Goal: Task Accomplishment & Management: Manage account settings

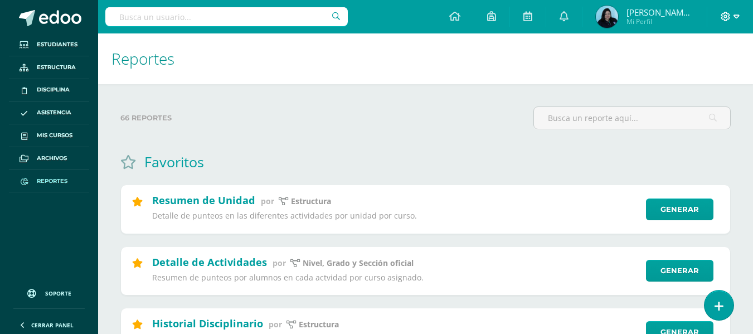
click at [731, 12] on span at bounding box center [730, 17] width 19 height 12
click at [716, 57] on span "Configuración" at bounding box center [703, 60] width 52 height 11
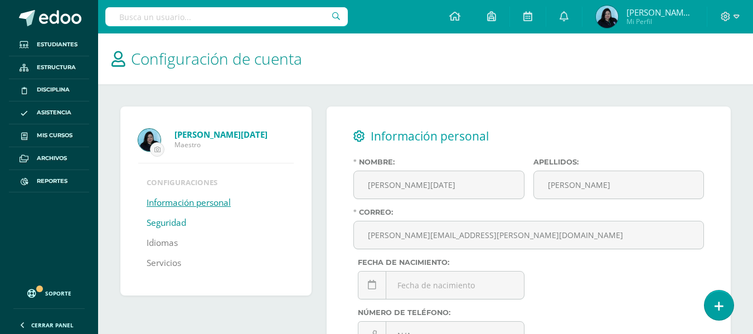
click at [176, 221] on link "Seguridad" at bounding box center [167, 223] width 40 height 20
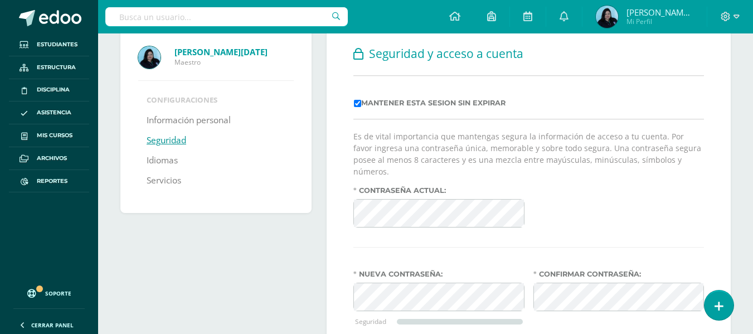
scroll to position [102, 0]
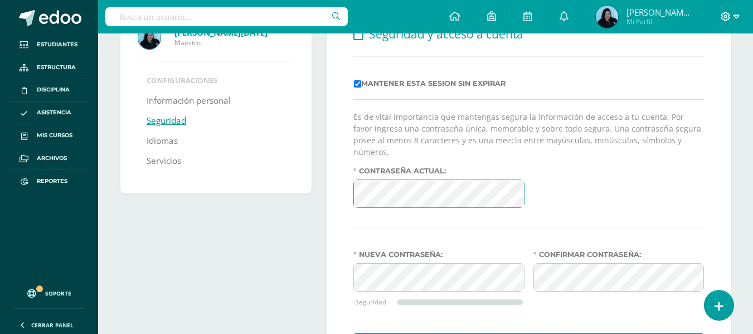
click at [732, 16] on span at bounding box center [730, 17] width 19 height 12
click at [699, 76] on span "Cerrar sesión" at bounding box center [702, 76] width 50 height 11
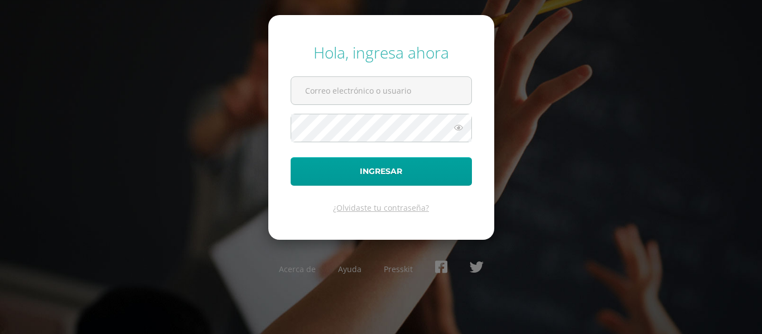
type input "[PERSON_NAME][EMAIL_ADDRESS][PERSON_NAME][DOMAIN_NAME]"
click at [460, 127] on icon at bounding box center [458, 127] width 14 height 13
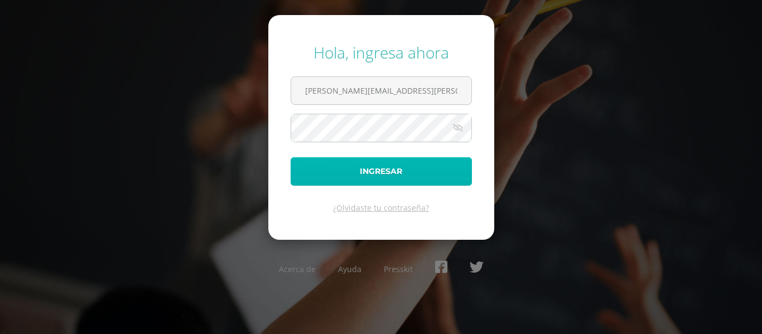
click at [419, 168] on button "Ingresar" at bounding box center [380, 171] width 181 height 28
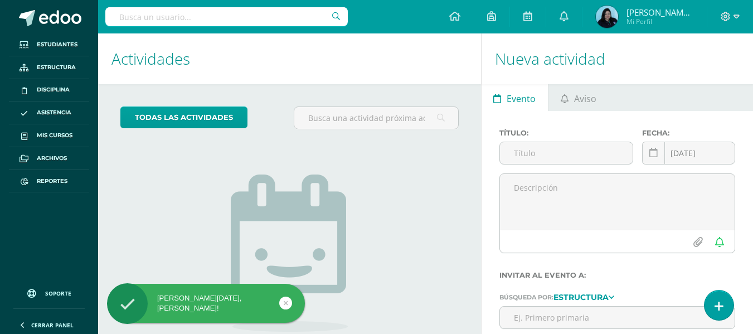
click at [740, 12] on div at bounding box center [731, 16] width 46 height 33
click at [738, 12] on icon at bounding box center [737, 17] width 6 height 10
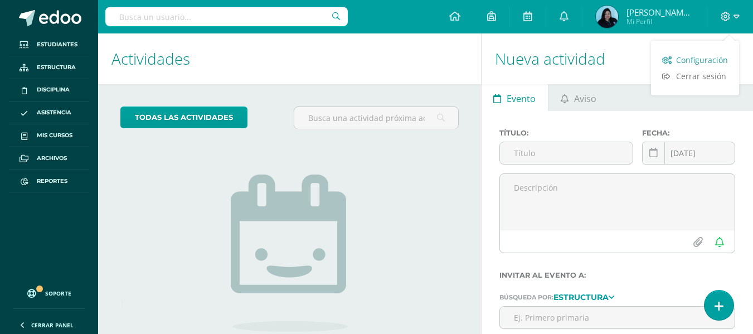
click at [700, 59] on span "Configuración" at bounding box center [702, 60] width 52 height 11
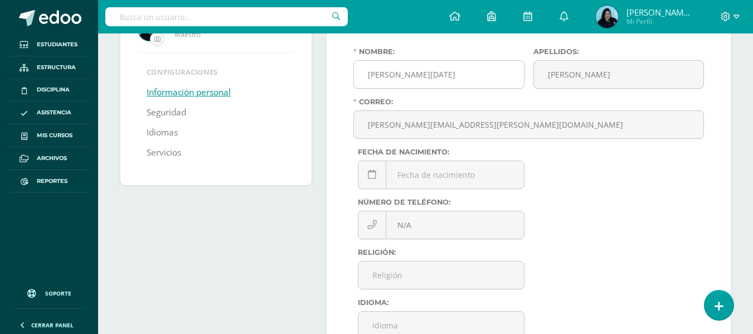
scroll to position [112, 0]
click at [191, 107] on li "Seguridad" at bounding box center [216, 111] width 139 height 20
click at [174, 113] on link "Seguridad" at bounding box center [167, 111] width 40 height 20
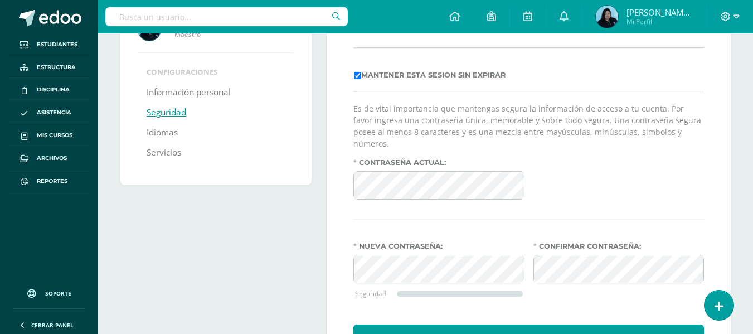
scroll to position [112, 0]
click at [622, 175] on div "Contraseña actual:" at bounding box center [529, 182] width 360 height 50
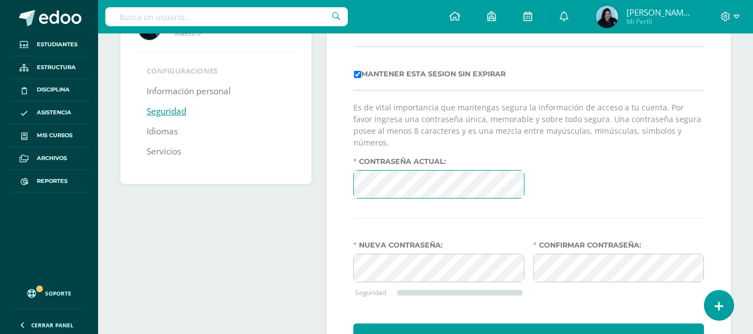
click at [604, 171] on div "Contraseña actual:" at bounding box center [529, 182] width 360 height 50
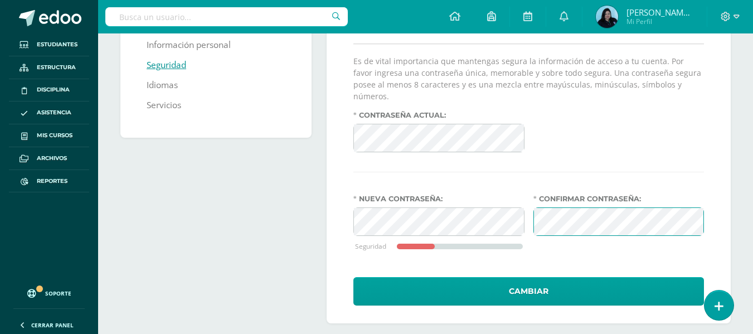
click at [663, 146] on div "Contraseña actual:" at bounding box center [529, 136] width 360 height 50
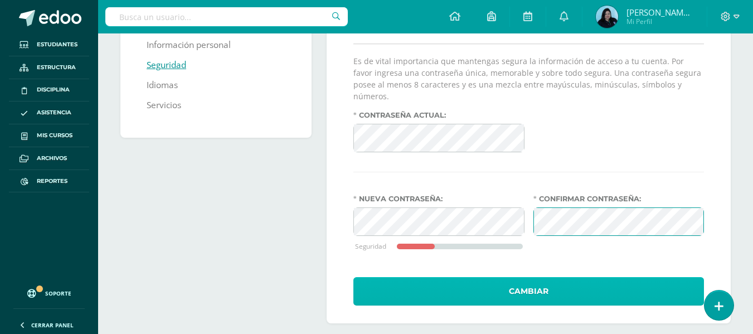
click at [527, 280] on button "Cambiar" at bounding box center [528, 291] width 351 height 28
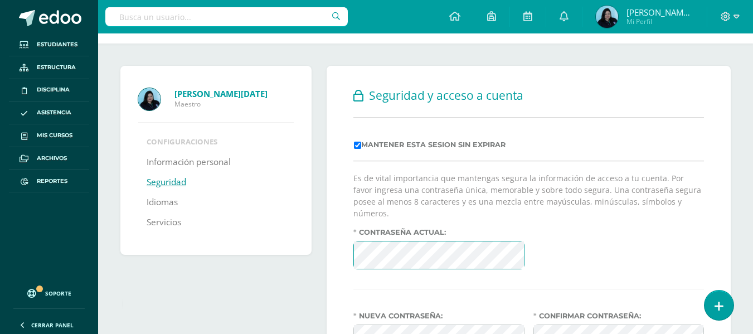
scroll to position [158, 0]
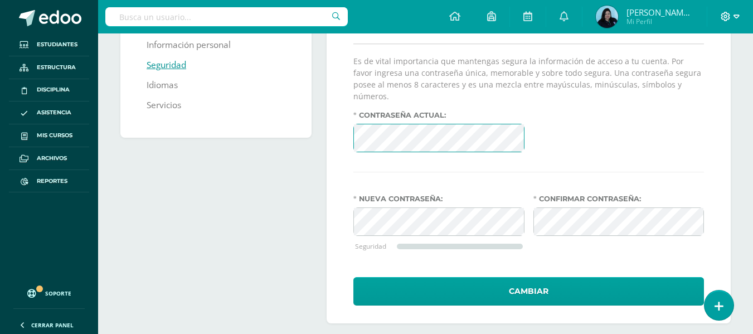
click at [733, 14] on span at bounding box center [730, 17] width 19 height 12
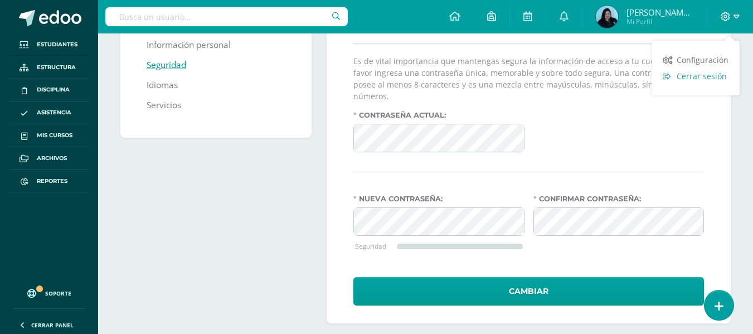
click at [705, 72] on span "Cerrar sesión" at bounding box center [702, 76] width 50 height 11
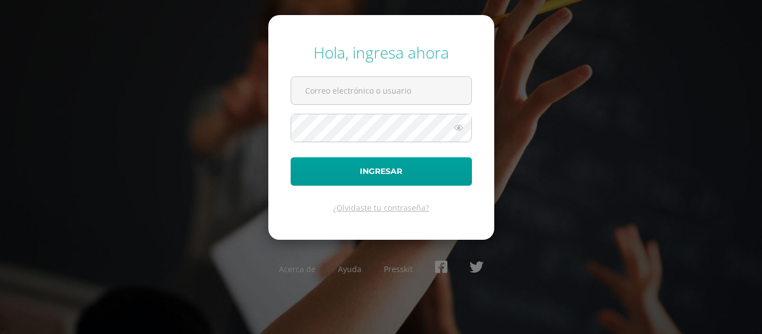
type input "[PERSON_NAME][EMAIL_ADDRESS][PERSON_NAME][DOMAIN_NAME]"
click at [461, 128] on icon at bounding box center [458, 127] width 14 height 13
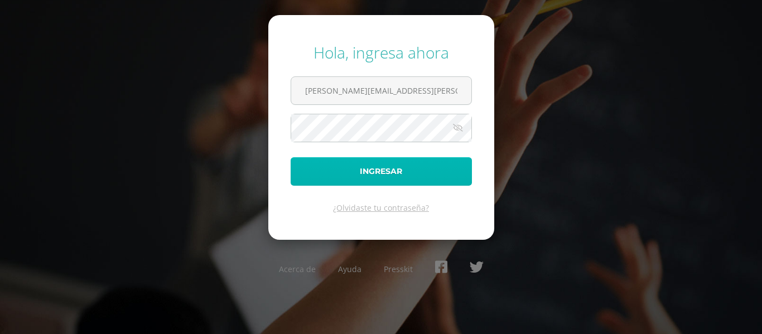
click at [395, 174] on button "Ingresar" at bounding box center [380, 171] width 181 height 28
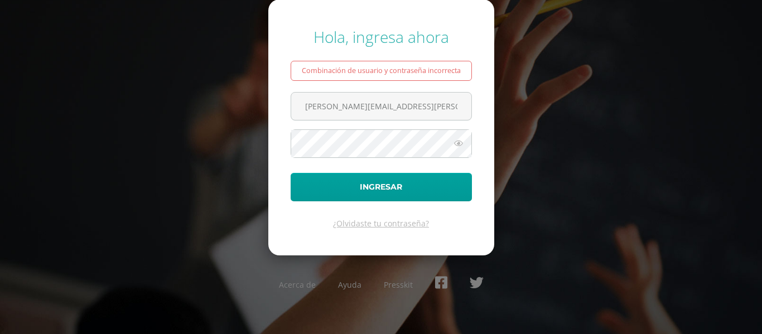
click at [457, 137] on icon at bounding box center [458, 143] width 14 height 13
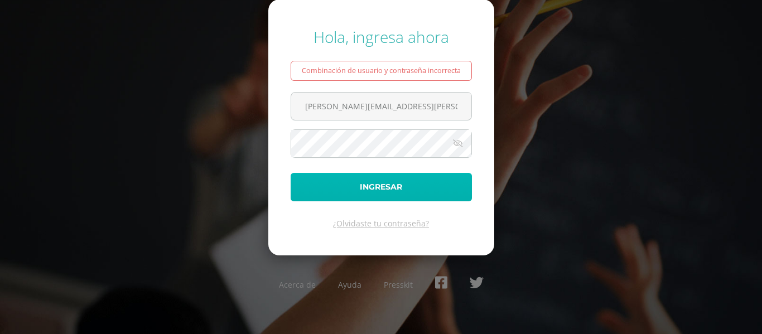
click at [401, 181] on button "Ingresar" at bounding box center [380, 187] width 181 height 28
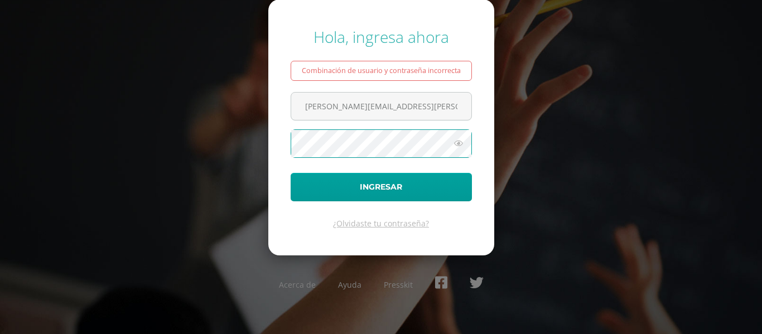
click at [458, 142] on icon at bounding box center [458, 143] width 14 height 13
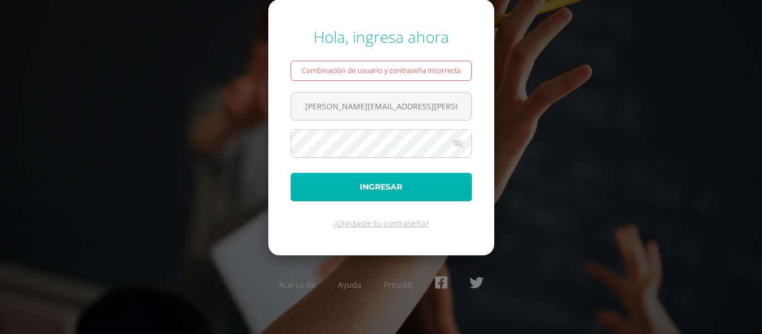
click at [379, 182] on button "Ingresar" at bounding box center [380, 187] width 181 height 28
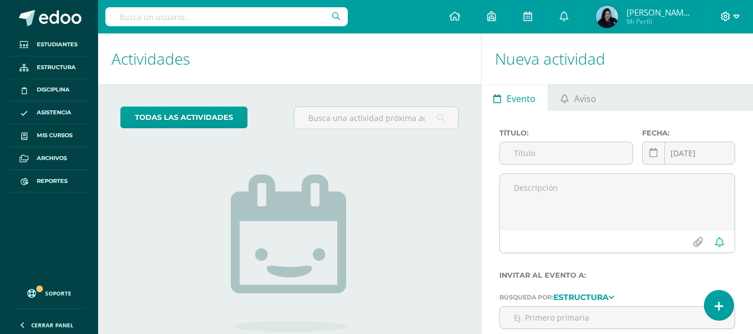
click at [730, 20] on icon at bounding box center [726, 17] width 10 height 10
click at [719, 54] on link "Configuración" at bounding box center [696, 60] width 88 height 16
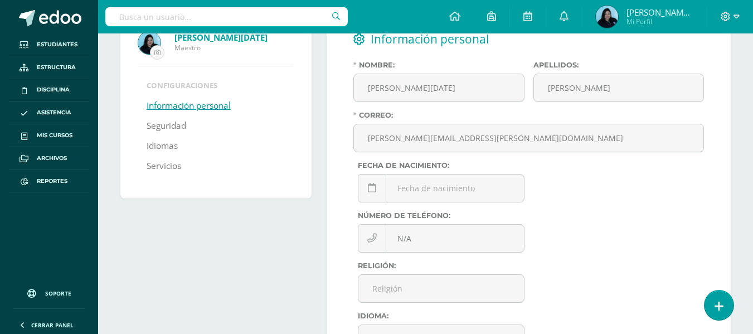
scroll to position [112, 0]
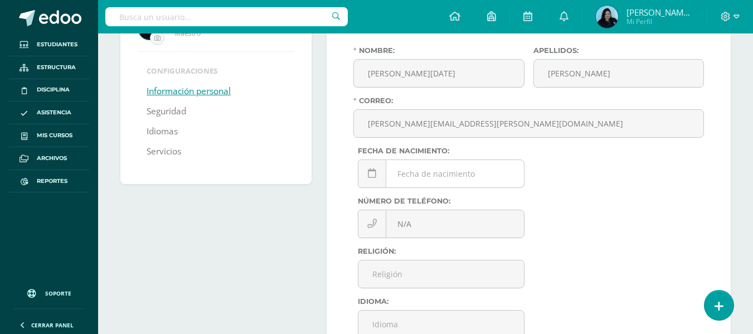
click at [457, 171] on div "Fecha de nacimiento: 2018 - 2029 Mo Tu We Th Fr Sa Su 29 30 1 2 3 4 5 6 7 8 9 1…" at bounding box center [441, 172] width 166 height 50
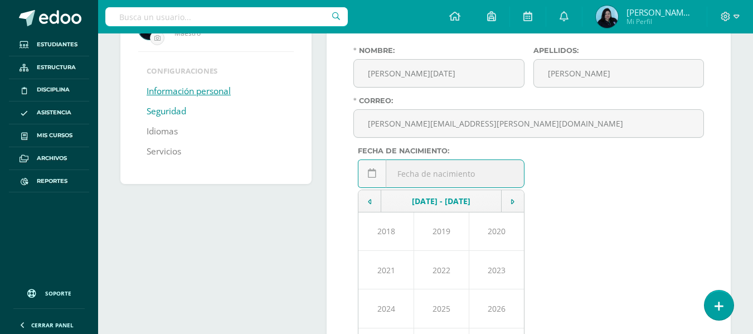
click at [163, 107] on link "Seguridad" at bounding box center [167, 111] width 40 height 20
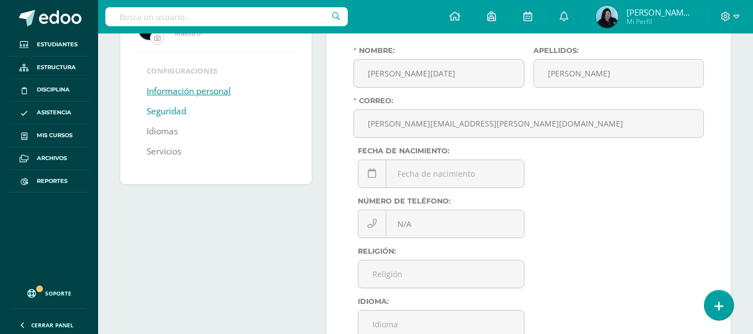
click at [167, 110] on link "Seguridad" at bounding box center [167, 111] width 40 height 20
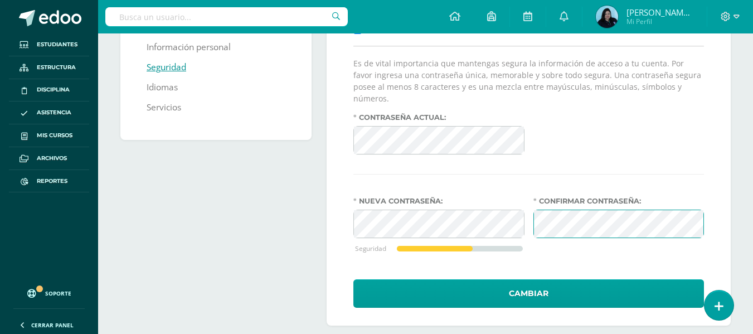
scroll to position [158, 0]
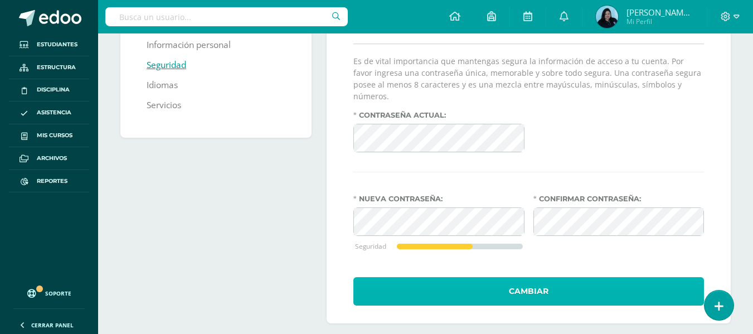
click at [570, 279] on button "Cambiar" at bounding box center [528, 291] width 351 height 28
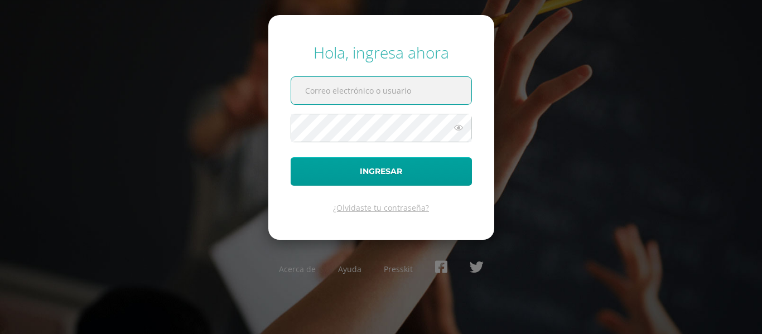
type input "carmen.soto@bilinguesanjuan.edu.gt"
click at [454, 124] on icon at bounding box center [458, 127] width 14 height 13
click at [459, 127] on icon at bounding box center [458, 127] width 16 height 13
click at [459, 129] on icon at bounding box center [458, 127] width 14 height 13
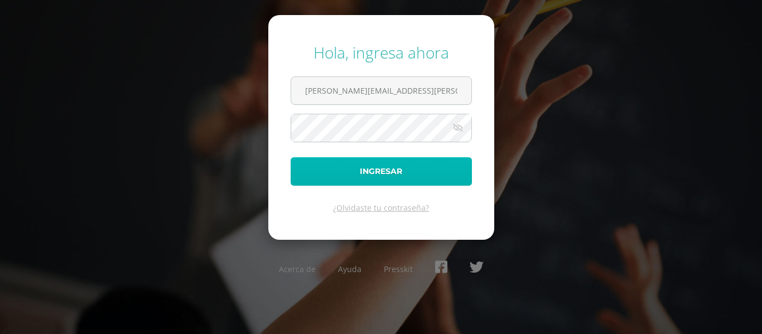
click at [395, 171] on button "Ingresar" at bounding box center [380, 171] width 181 height 28
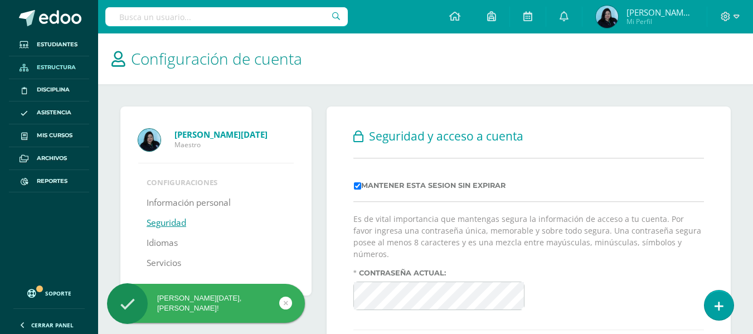
click at [55, 66] on span "Estructura" at bounding box center [56, 67] width 39 height 9
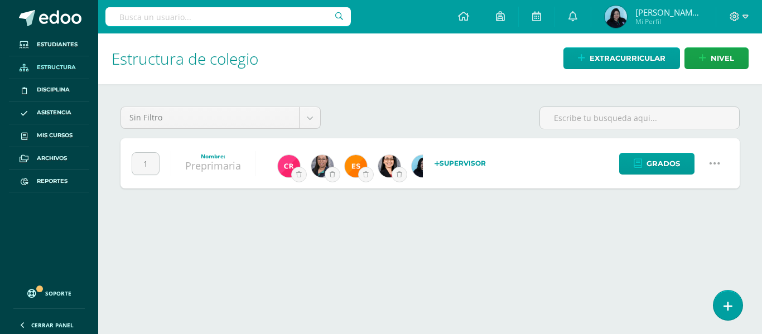
click at [45, 65] on span "Estructura" at bounding box center [56, 67] width 39 height 9
click at [45, 81] on link "Disciplina" at bounding box center [49, 90] width 80 height 23
